Goal: Check status: Check status

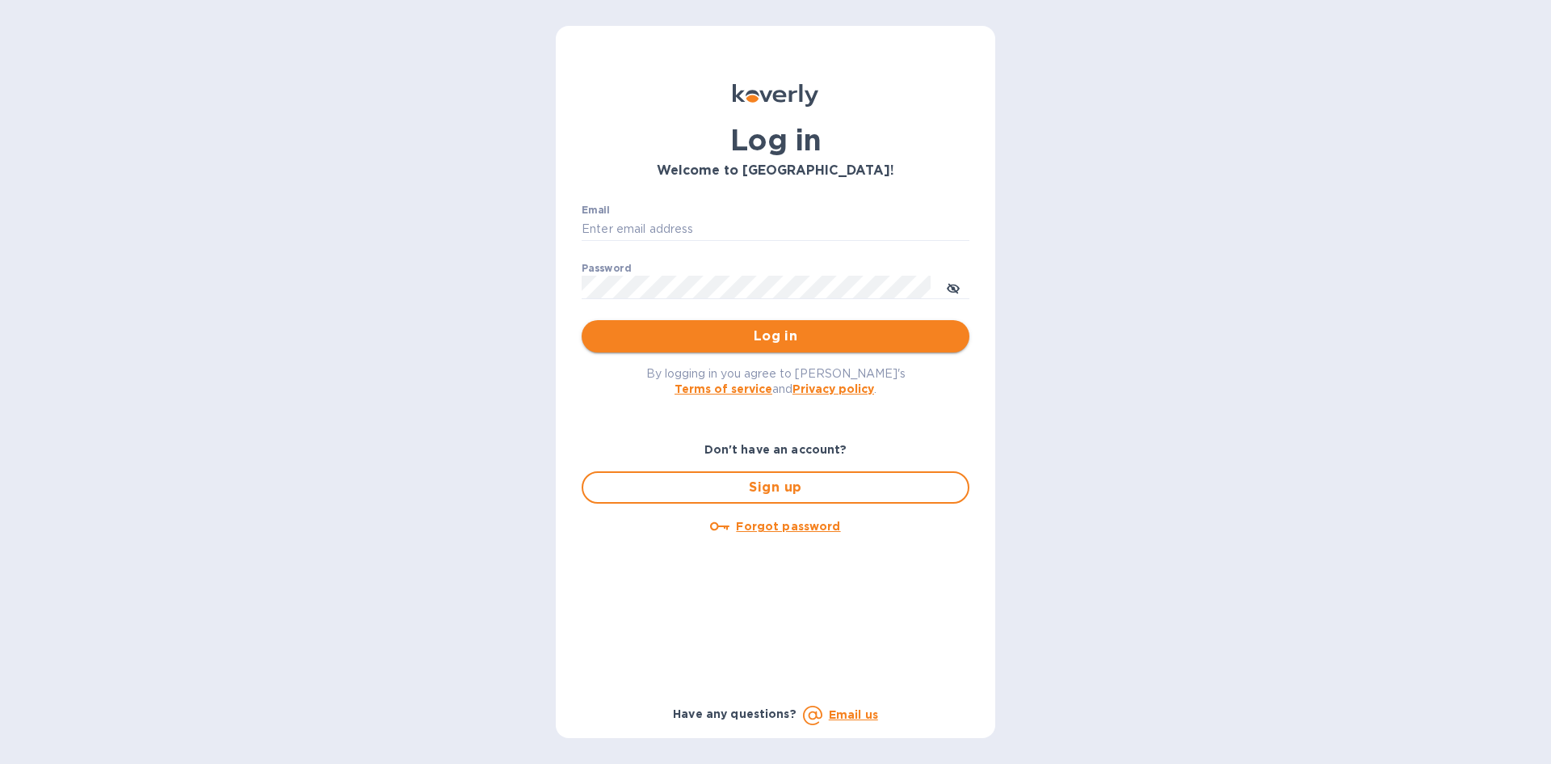
type input "Mayer@leveret.com"
click at [667, 333] on span "Log in" at bounding box center [776, 335] width 362 height 19
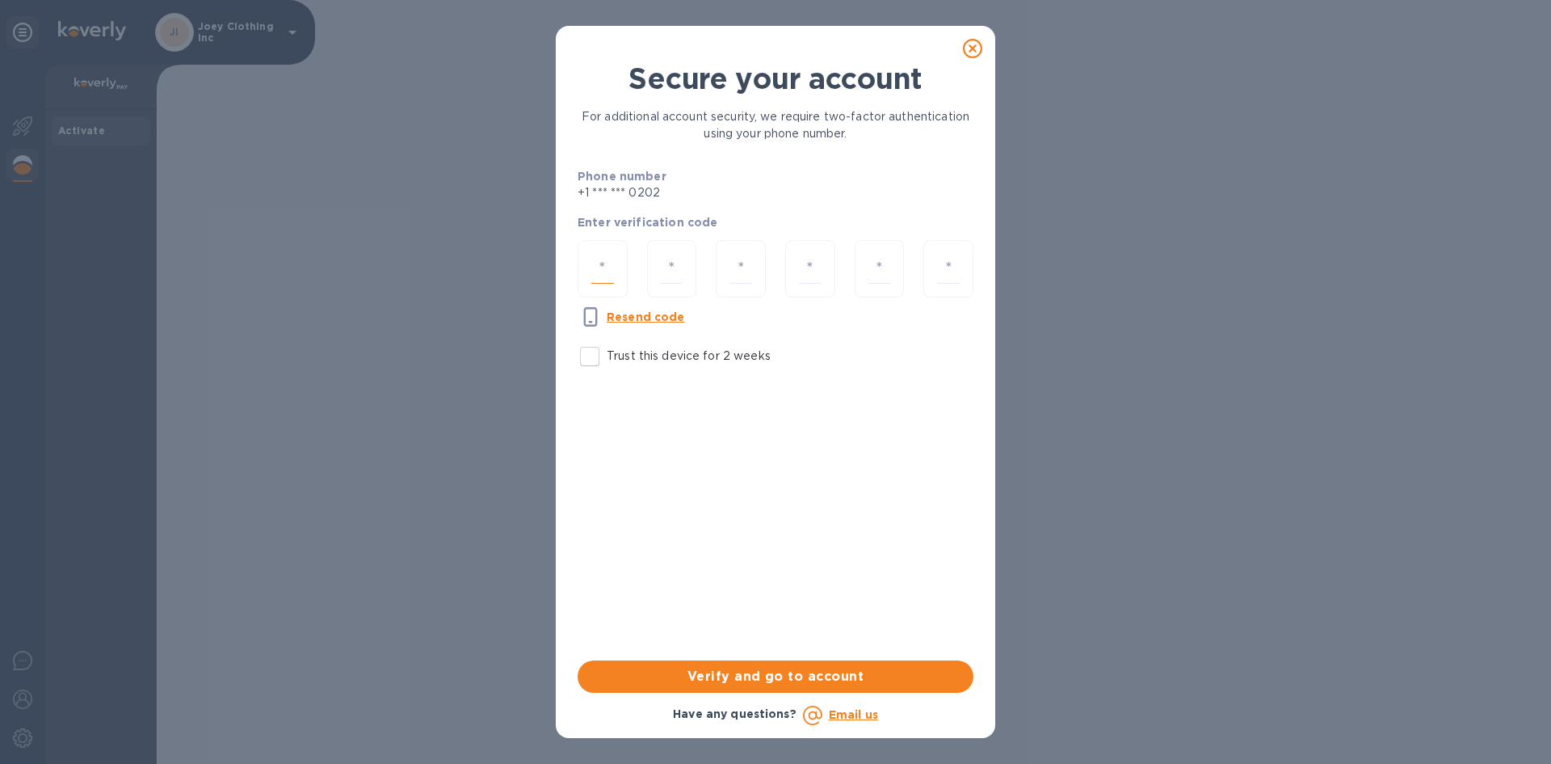
click at [611, 271] on input "number" at bounding box center [602, 269] width 23 height 30
type input "4"
type input "9"
type input "0"
type input "2"
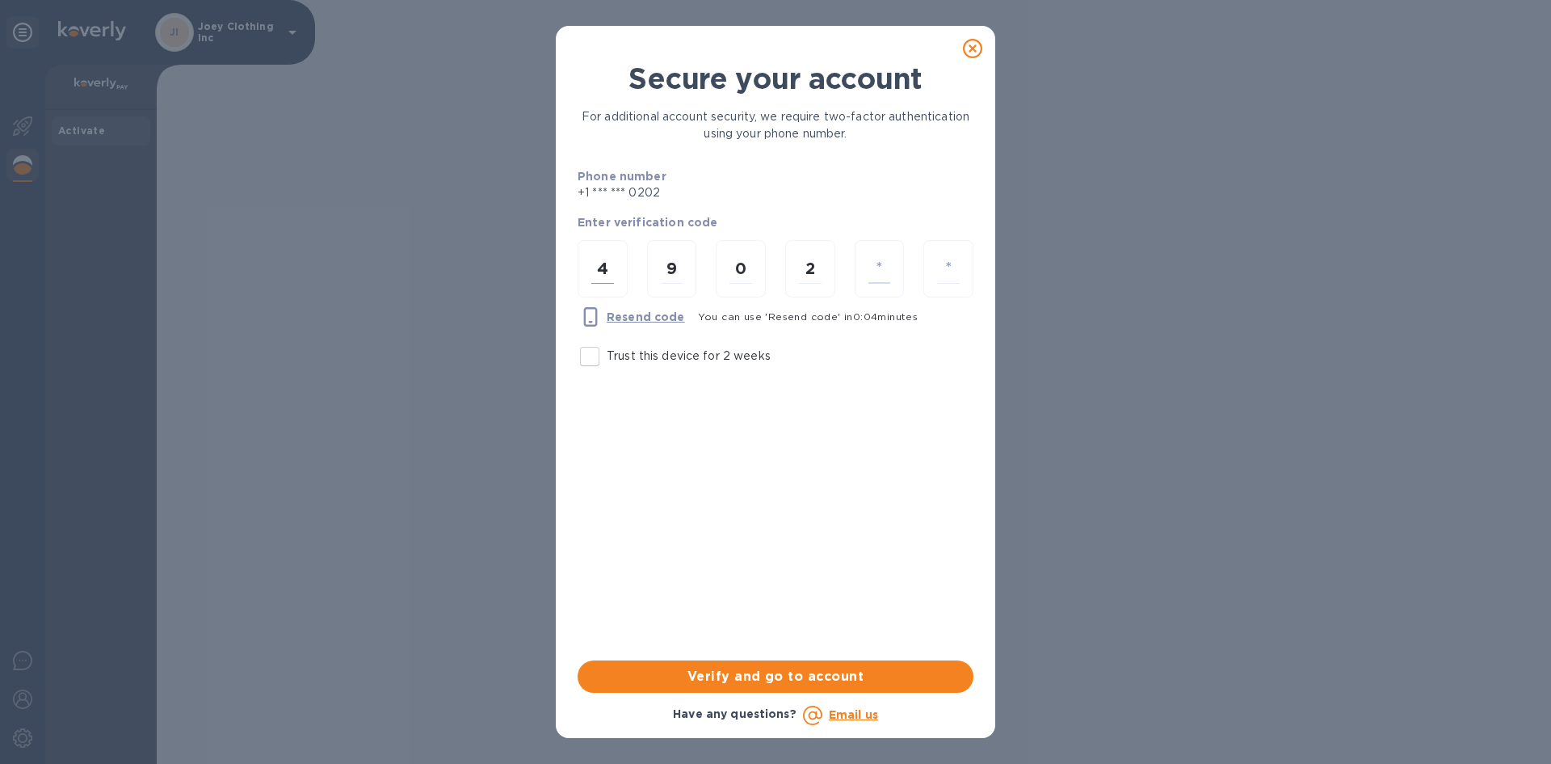
type input "4"
type input "6"
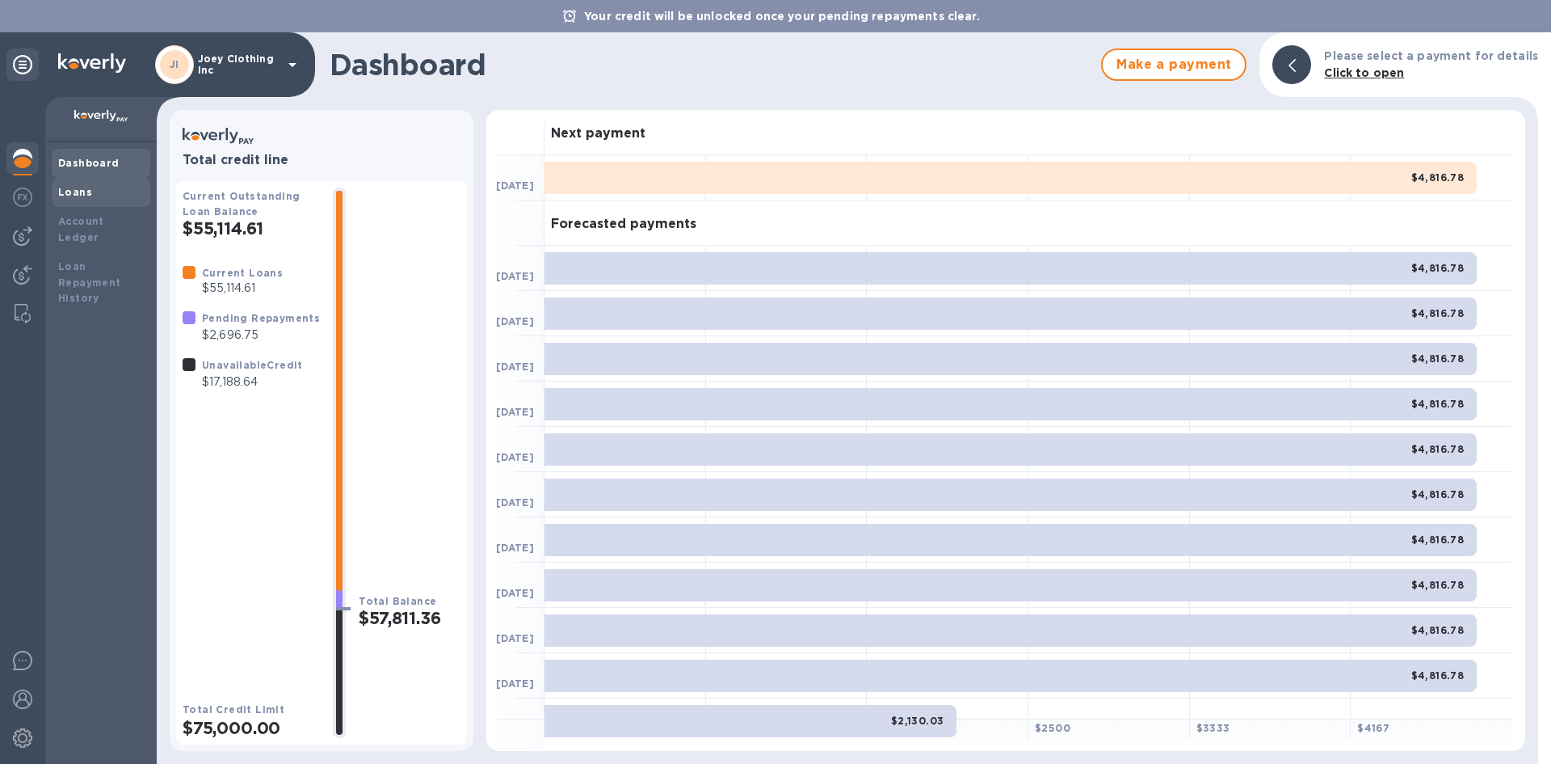
click at [103, 192] on div "Loans" at bounding box center [101, 192] width 86 height 16
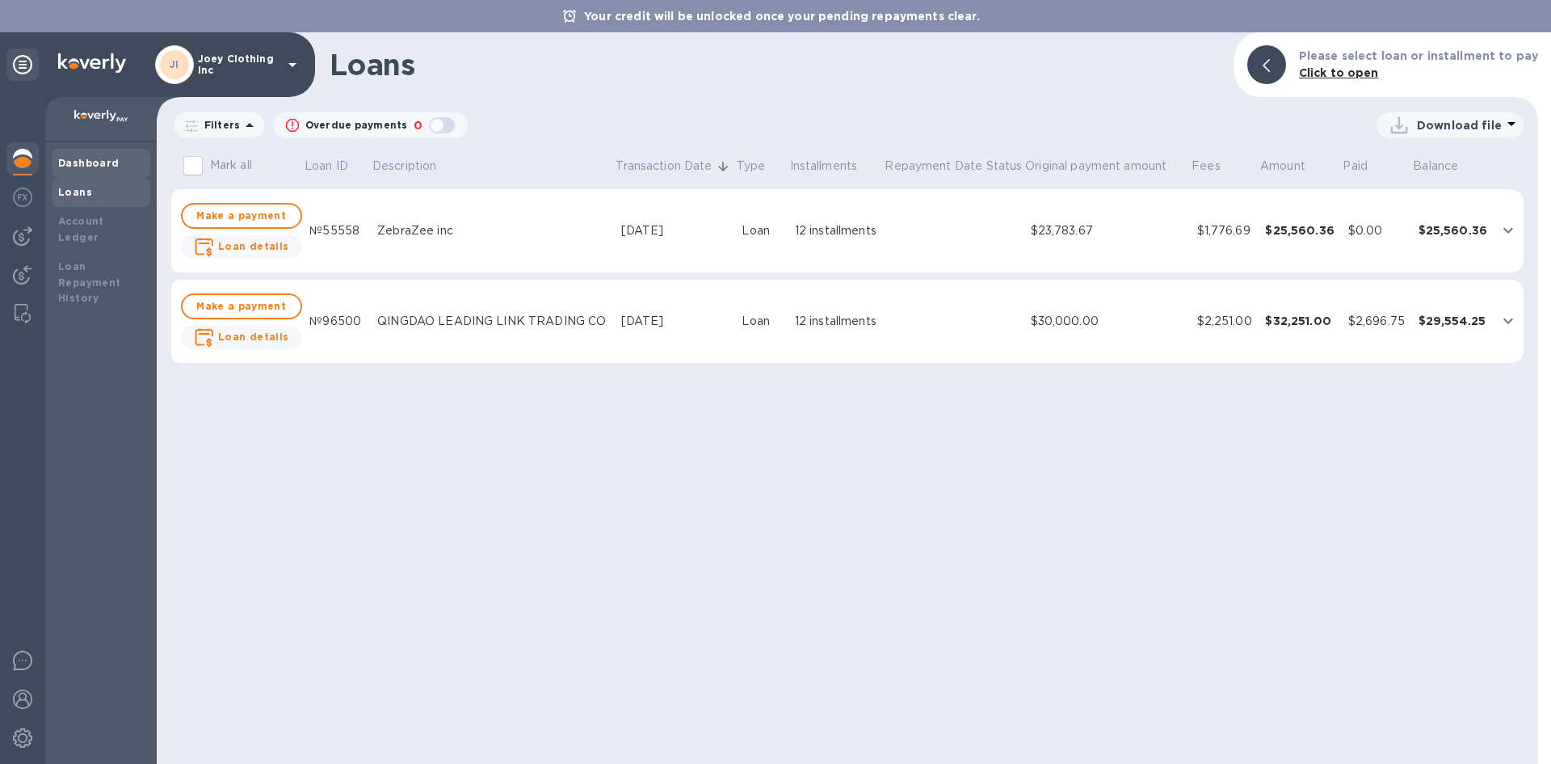
click at [102, 157] on b "Dashboard" at bounding box center [88, 163] width 61 height 12
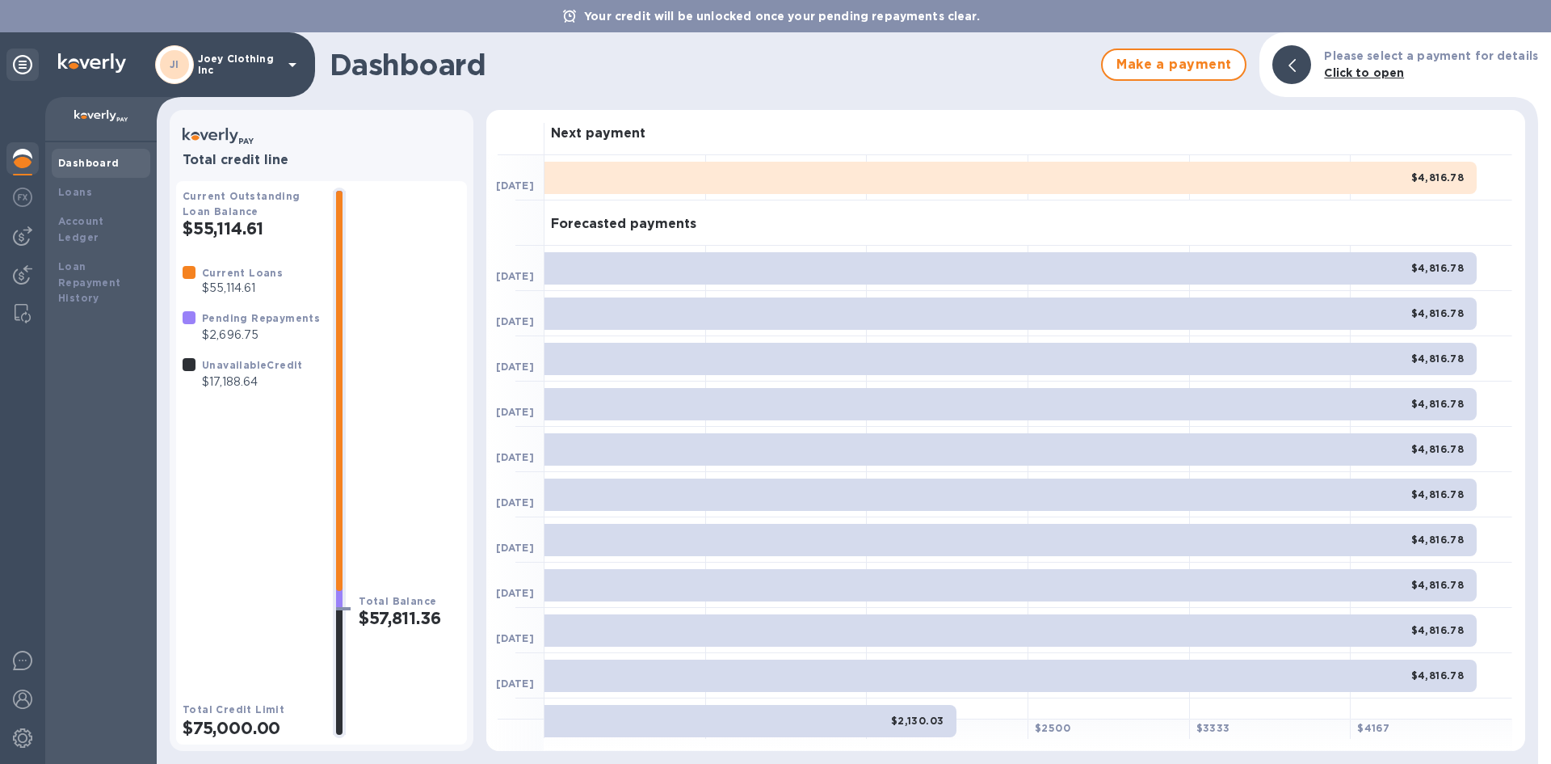
click at [724, 181] on div "$4,816.78" at bounding box center [1011, 178] width 932 height 32
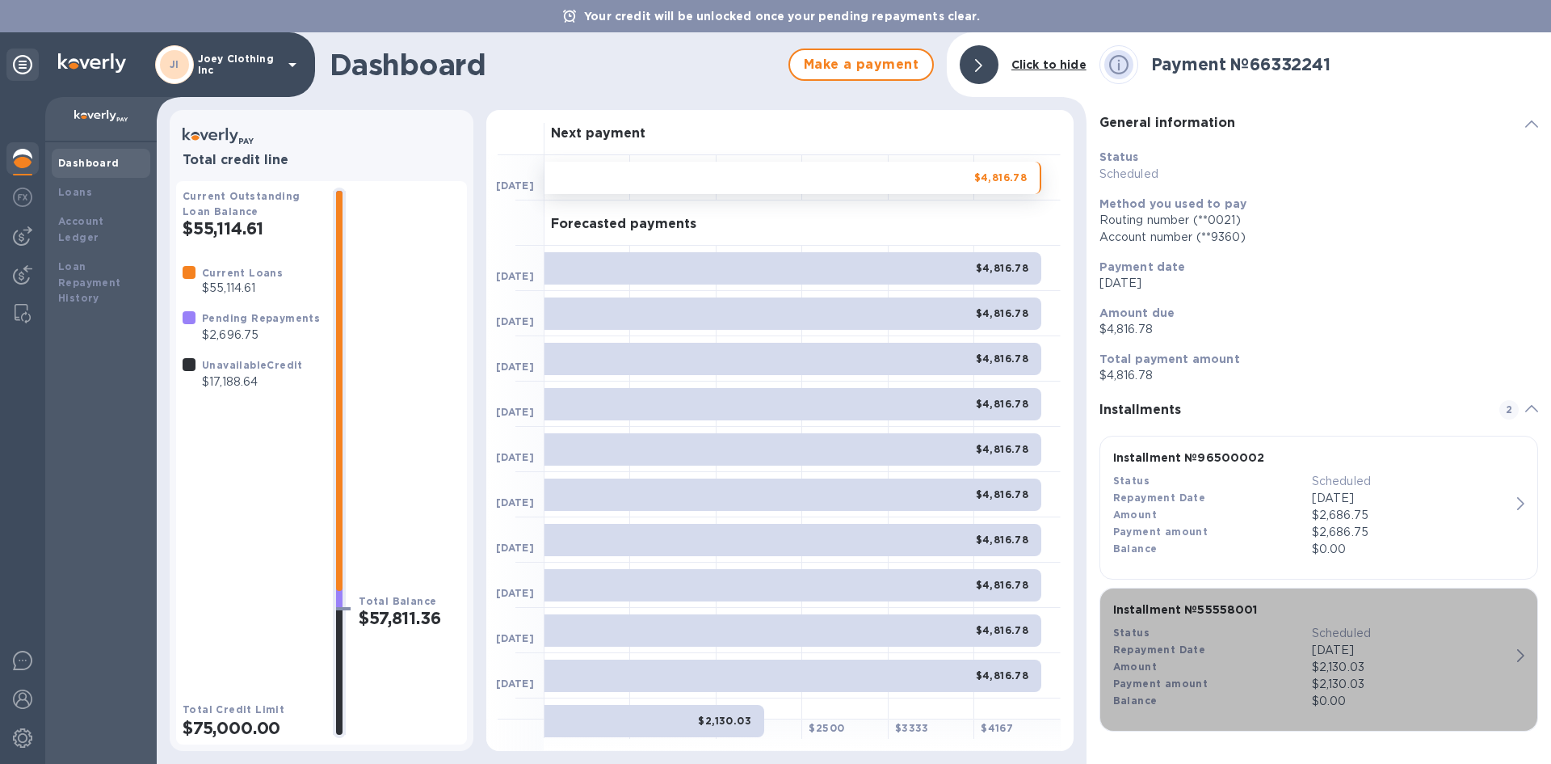
click at [1187, 639] on div "Status" at bounding box center [1212, 633] width 199 height 17
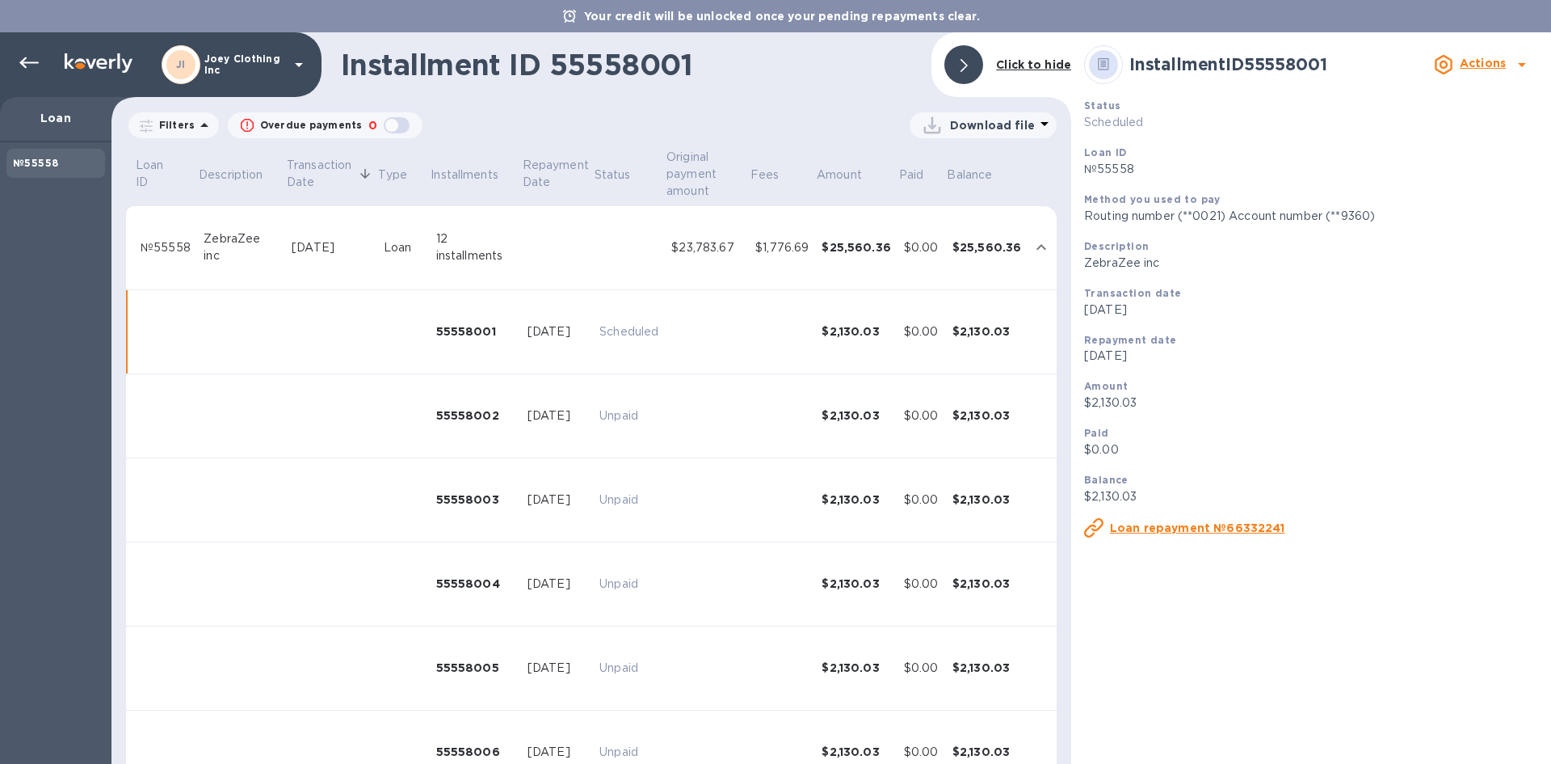
click at [62, 116] on p "Loan" at bounding box center [56, 118] width 86 height 16
click at [40, 65] on div at bounding box center [29, 63] width 32 height 32
click at [32, 61] on icon at bounding box center [28, 62] width 19 height 19
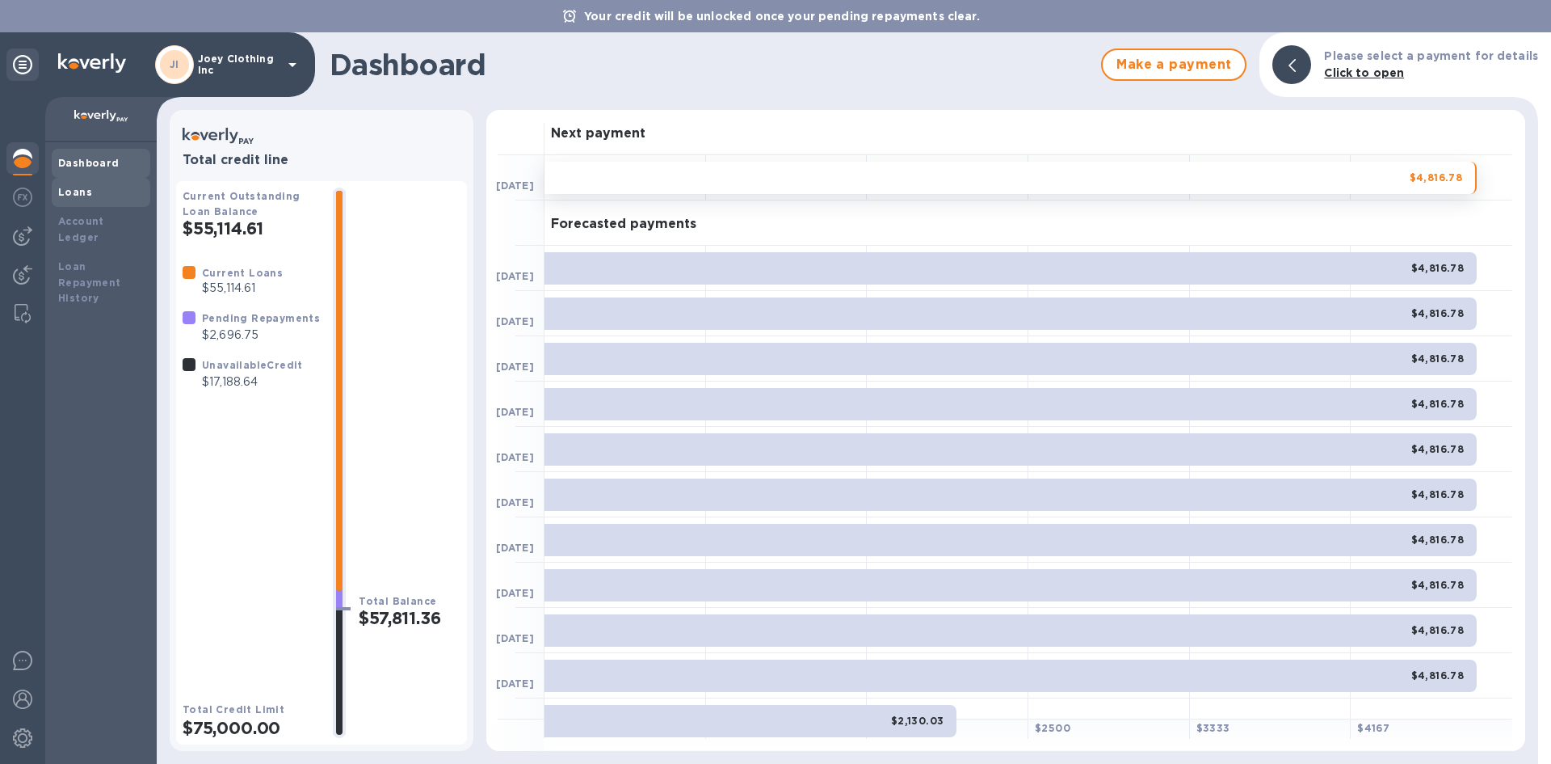
click at [99, 187] on div "Loans" at bounding box center [101, 192] width 86 height 16
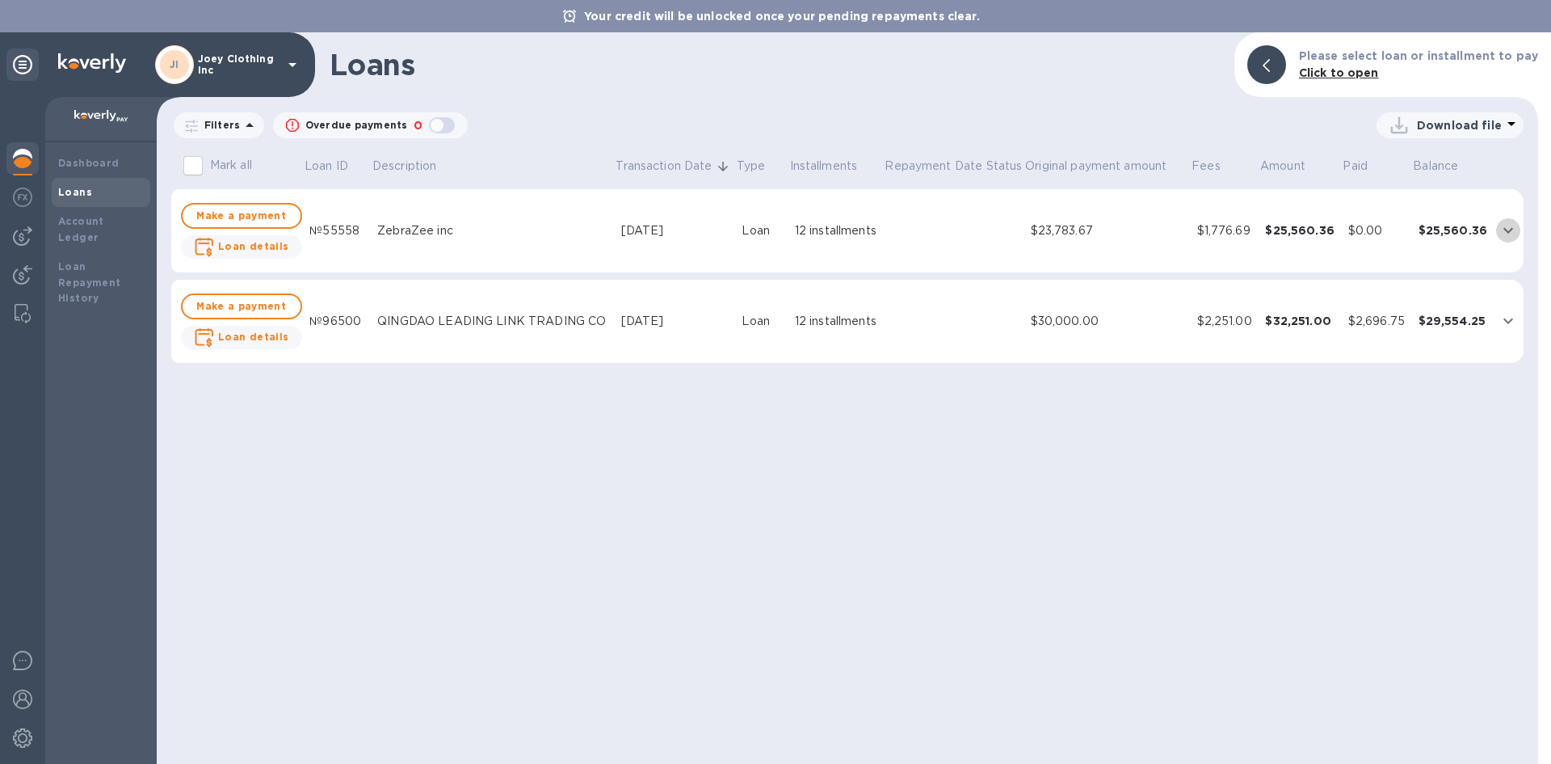
click at [1502, 229] on icon "expand row" at bounding box center [1508, 230] width 19 height 19
